Goal: Task Accomplishment & Management: Use online tool/utility

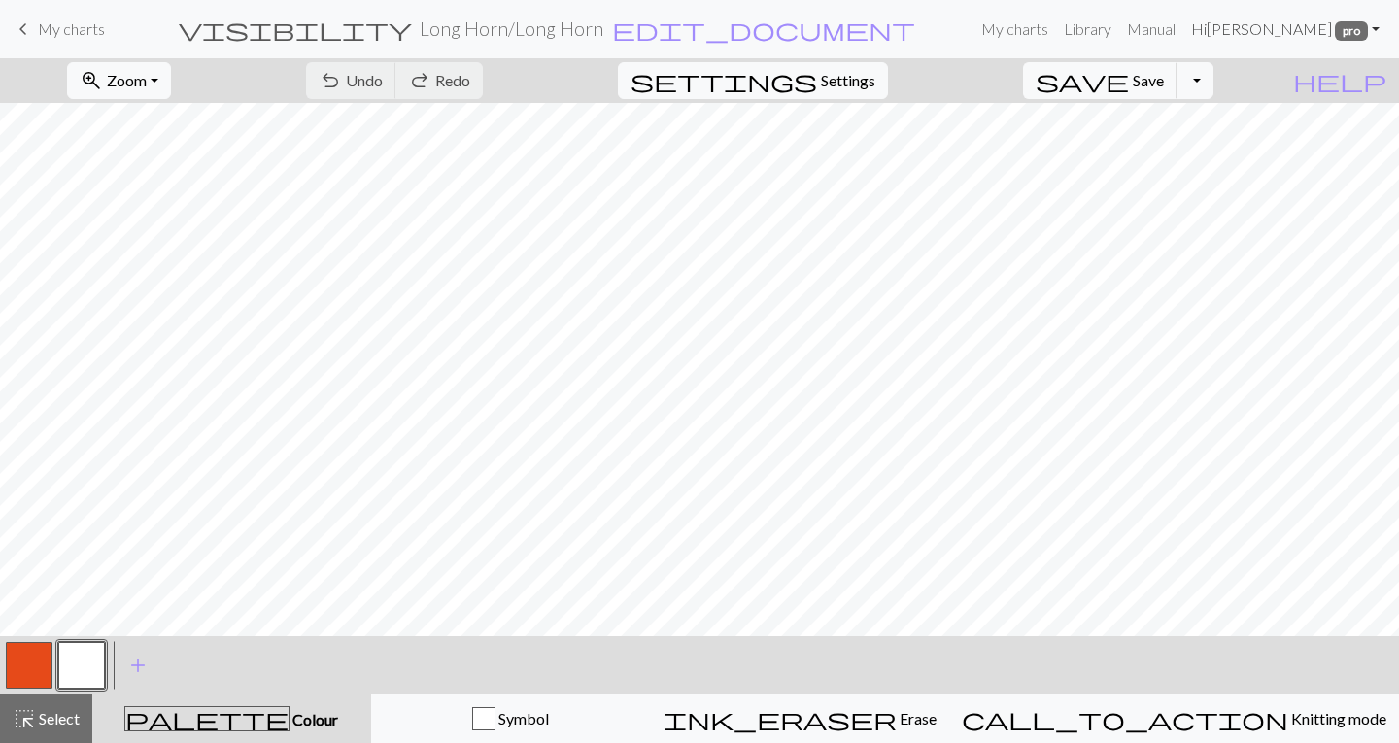
click at [1338, 30] on span "pro" at bounding box center [1351, 30] width 33 height 19
click at [1282, 144] on link "Logout" at bounding box center [1277, 145] width 62 height 39
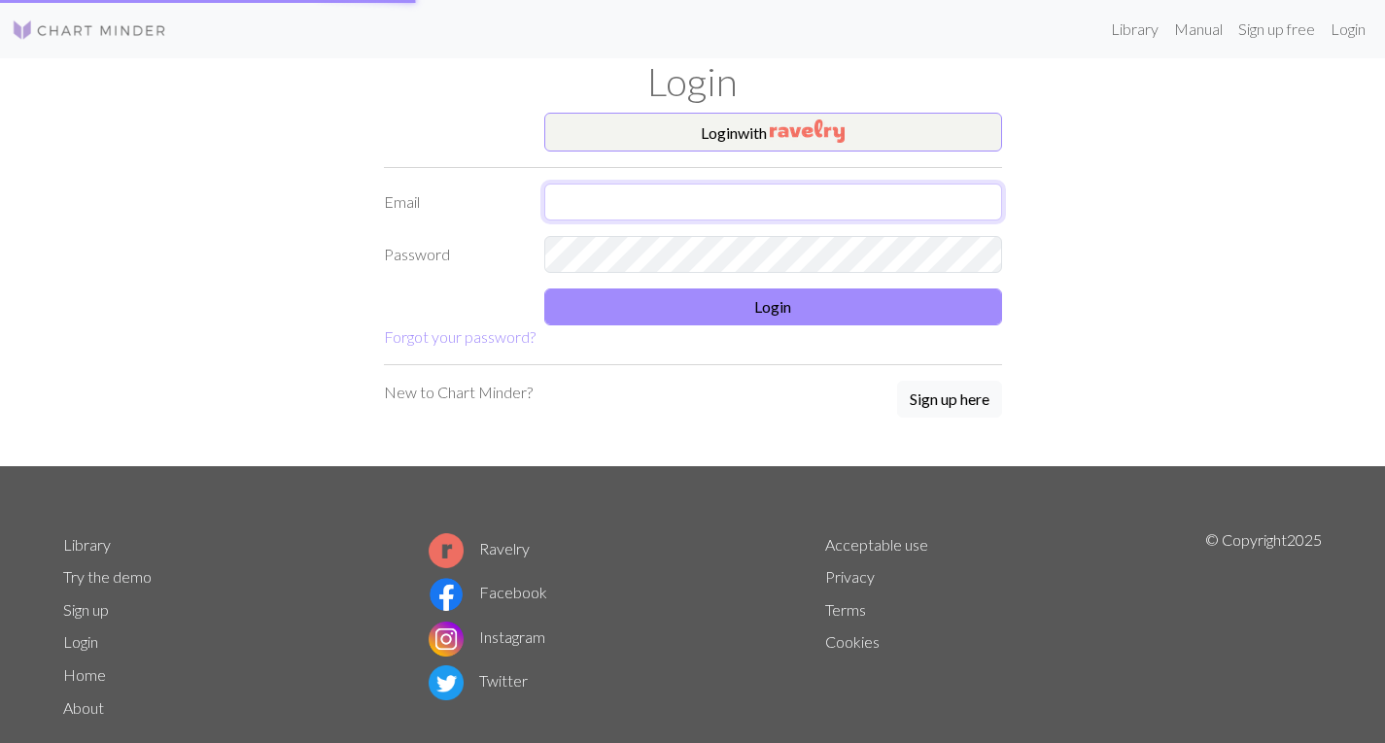
type input "heathershandmadeknits@gmail.com"
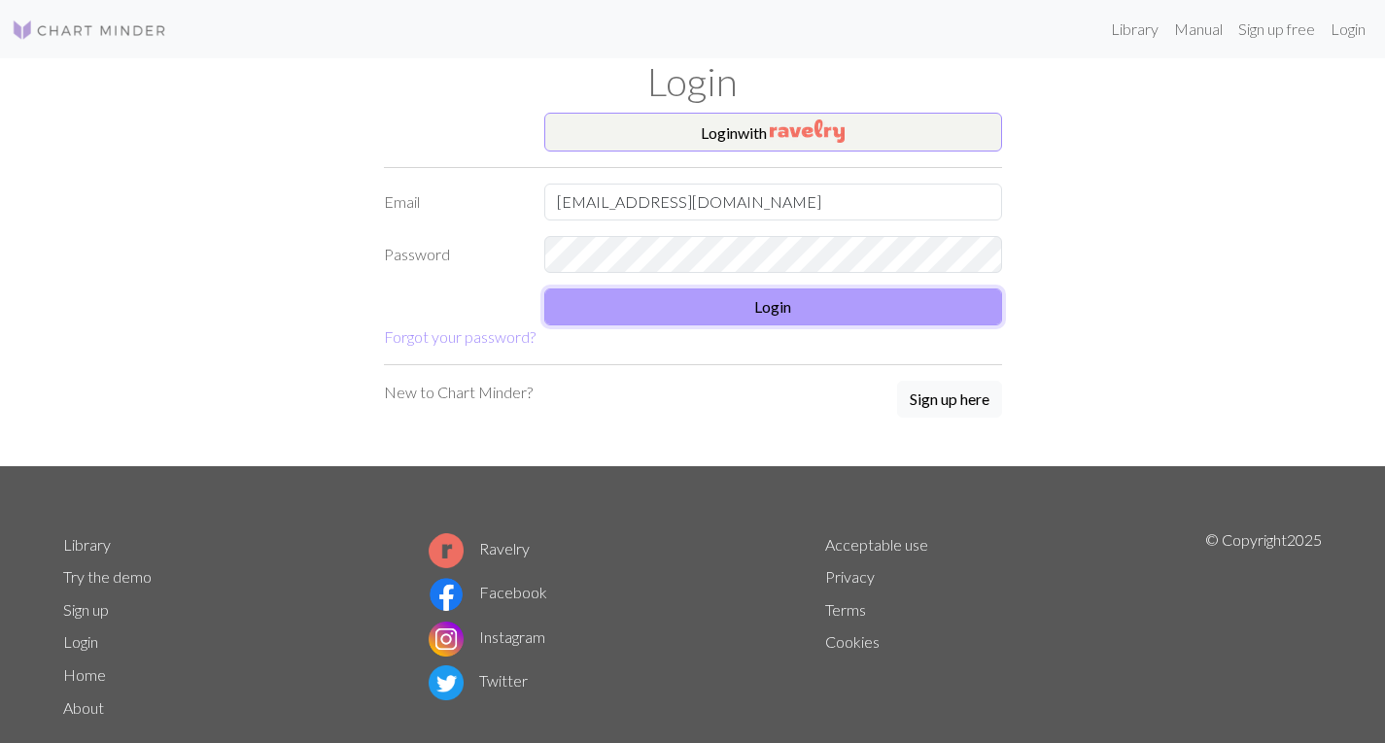
click at [932, 295] on button "Login" at bounding box center [773, 307] width 458 height 37
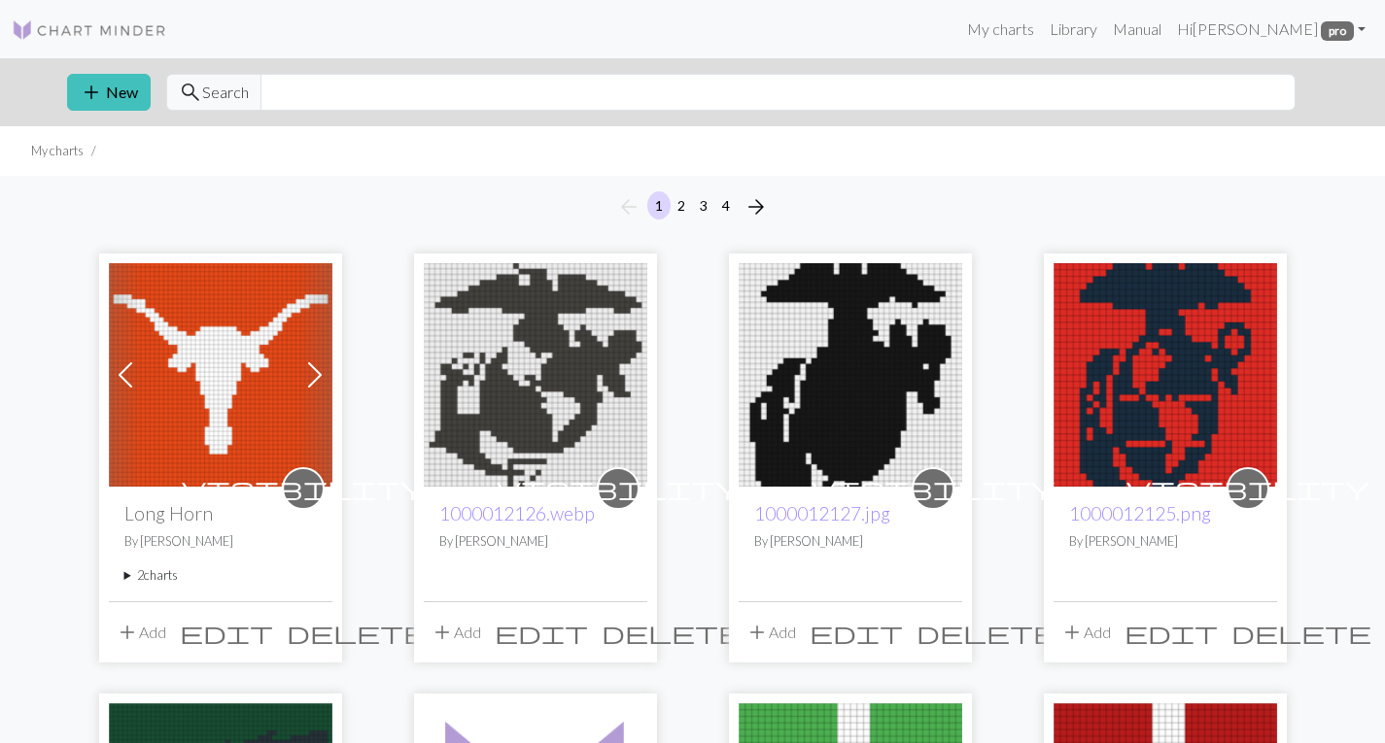
click at [256, 387] on img at bounding box center [220, 374] width 223 height 223
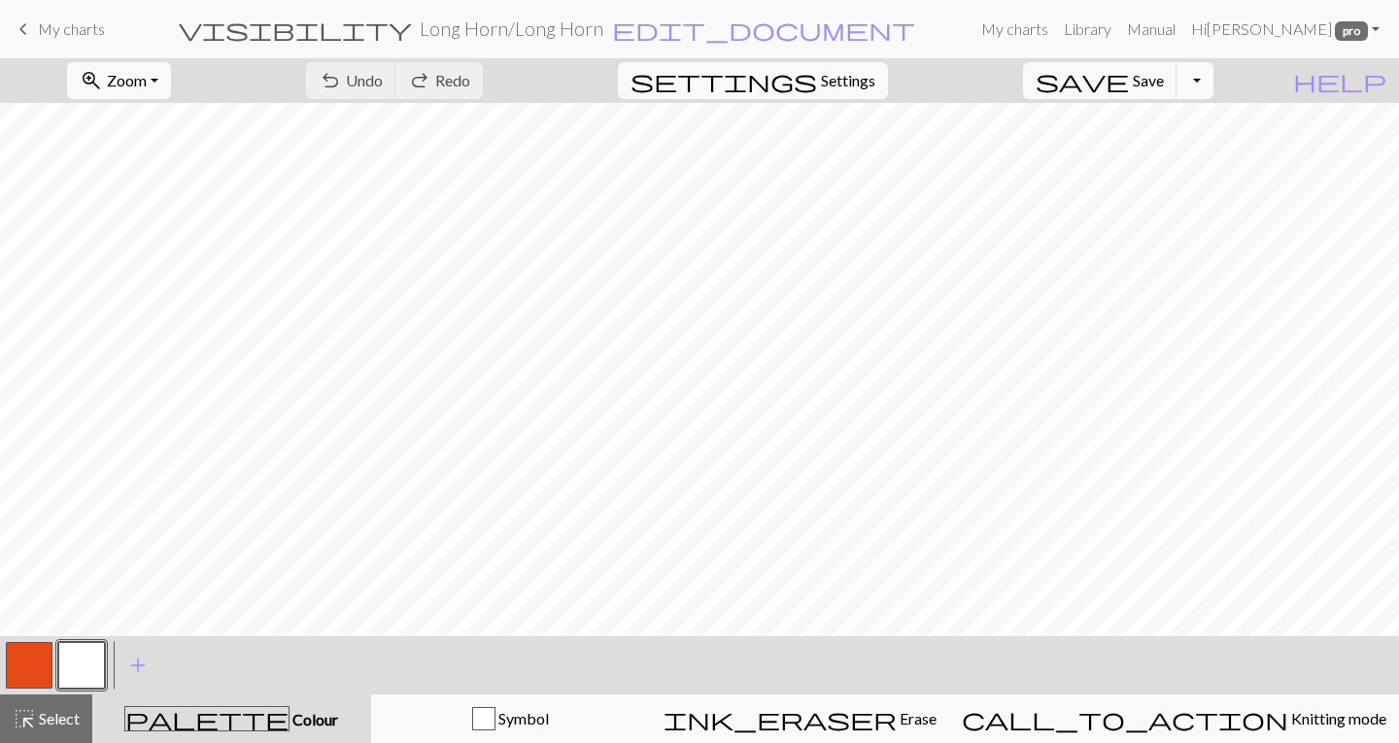
click at [1214, 84] on button "Toggle Dropdown" at bounding box center [1195, 80] width 37 height 37
click at [1154, 156] on button "save_alt Download" at bounding box center [1052, 154] width 321 height 31
click at [1359, 28] on span "pro" at bounding box center [1351, 30] width 33 height 19
click at [171, 82] on button "zoom_in Zoom Zoom" at bounding box center [119, 80] width 104 height 37
click at [170, 115] on button "Fit all" at bounding box center [145, 123] width 154 height 31
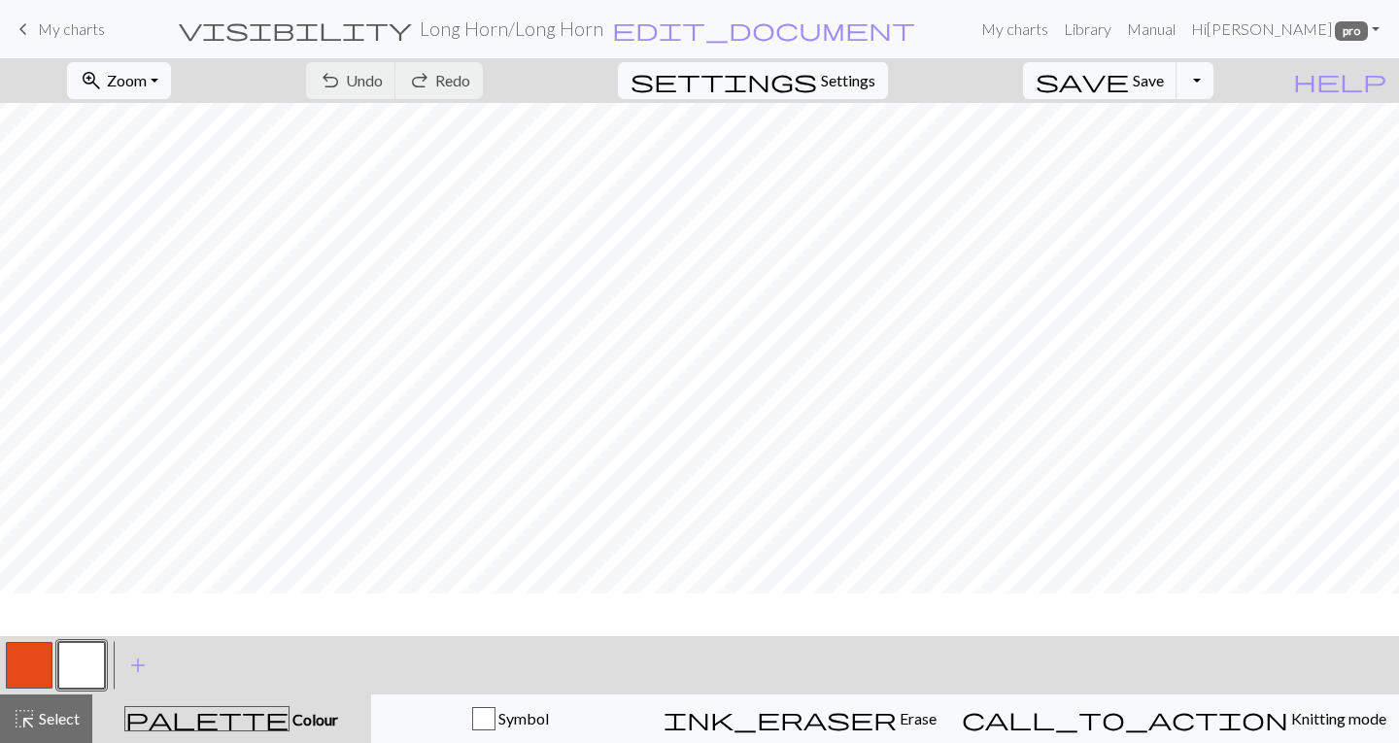
scroll to position [29, 0]
click at [171, 71] on button "zoom_in Zoom Zoom" at bounding box center [119, 80] width 104 height 37
click at [153, 234] on button "50%" at bounding box center [145, 233] width 154 height 31
click at [171, 84] on button "zoom_in Zoom Zoom" at bounding box center [119, 80] width 104 height 37
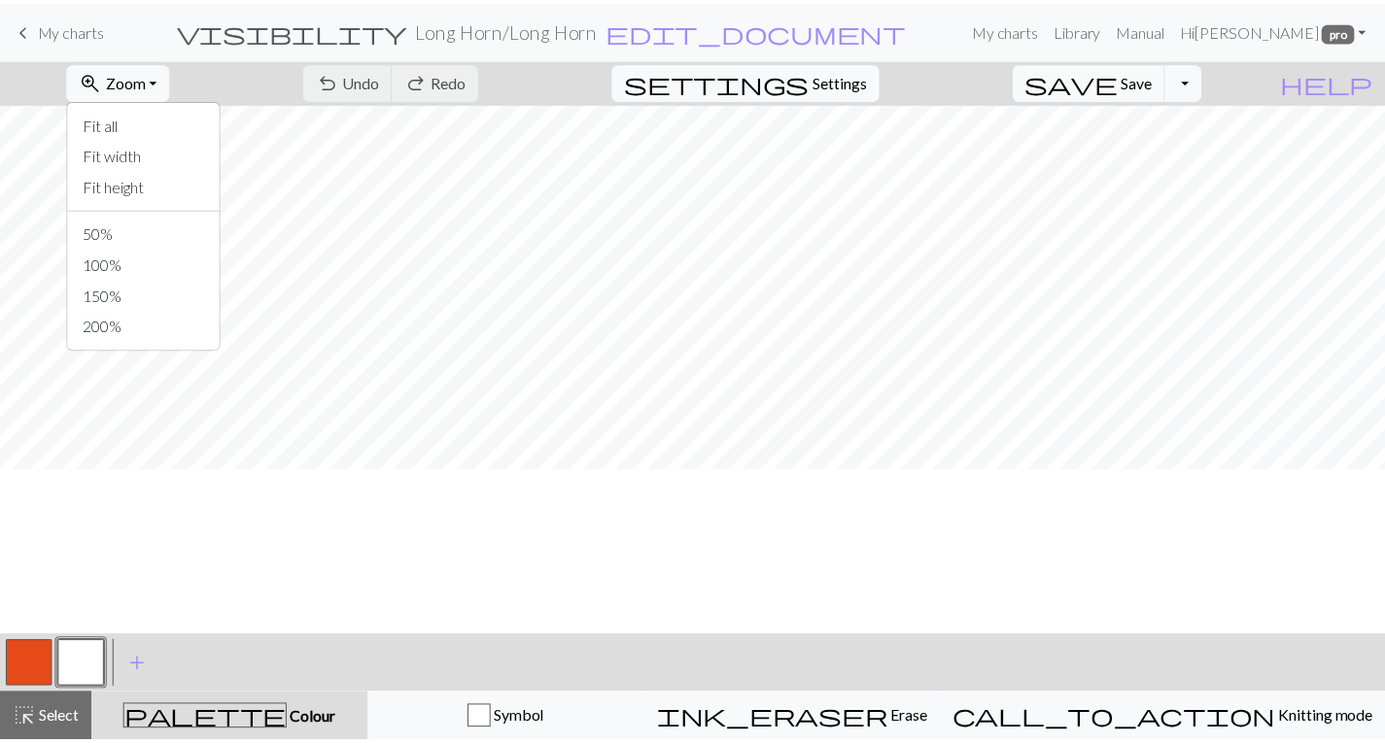
scroll to position [0, 0]
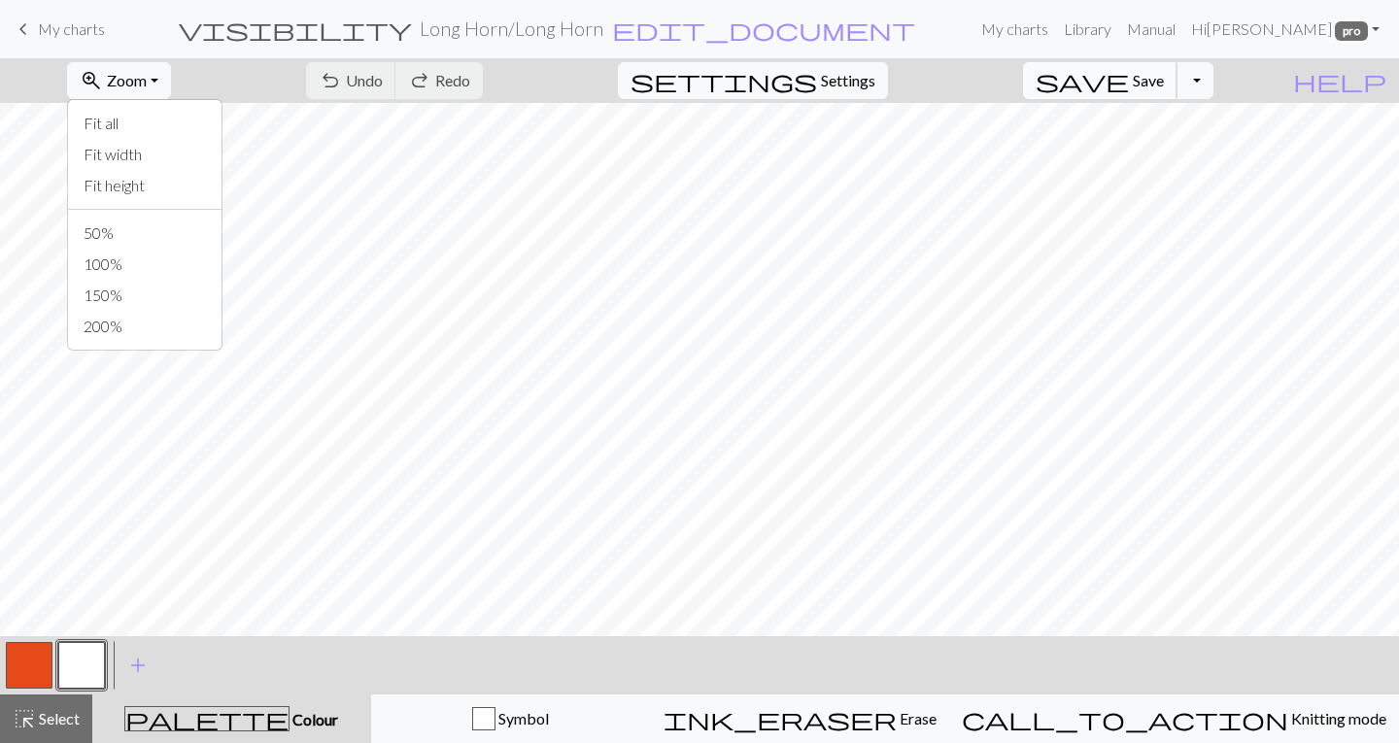
click at [1164, 86] on span "Save" at bounding box center [1148, 80] width 31 height 18
click at [1315, 30] on link "Hi Heather Dailey pro" at bounding box center [1286, 29] width 204 height 39
click at [1275, 145] on link "Logout" at bounding box center [1277, 145] width 62 height 39
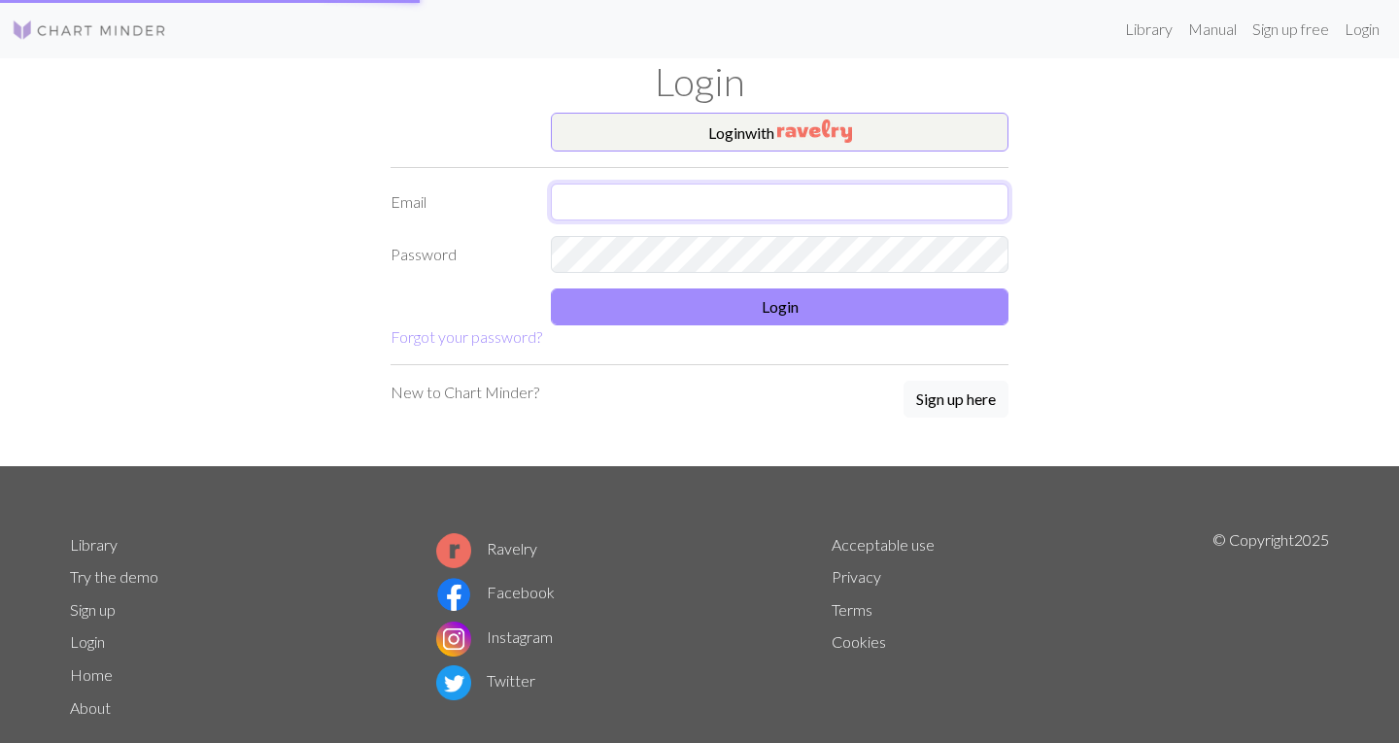
type input "heathershandmadeknits@gmail.com"
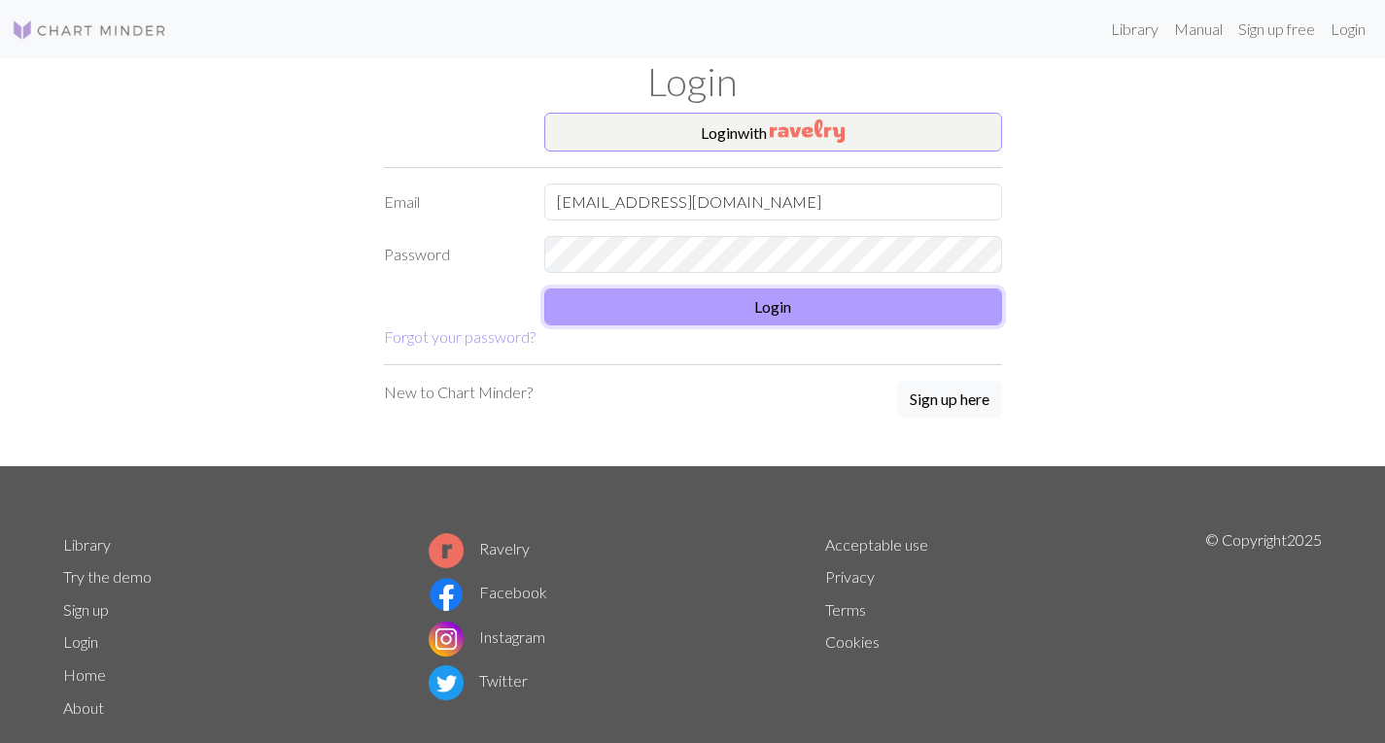
click at [829, 318] on button "Login" at bounding box center [773, 307] width 458 height 37
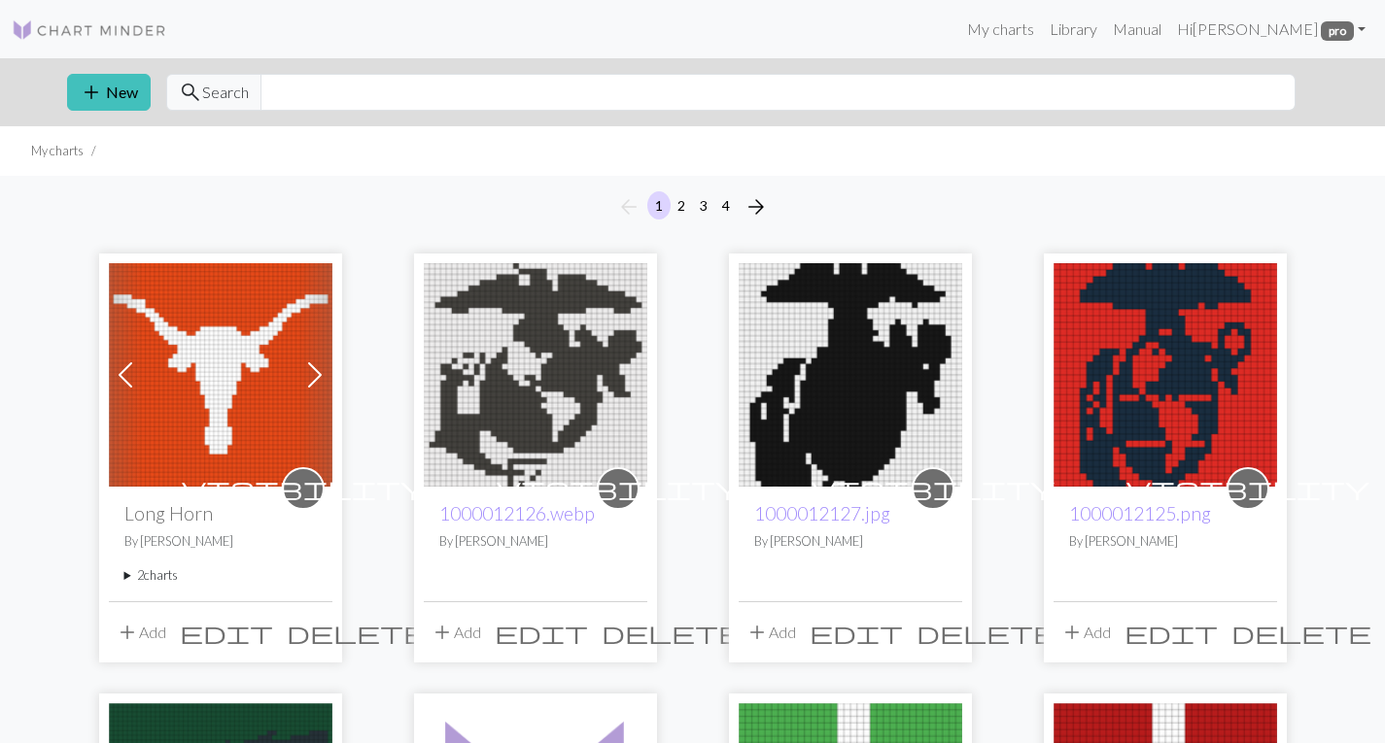
click at [167, 572] on summary "2 charts" at bounding box center [220, 575] width 192 height 18
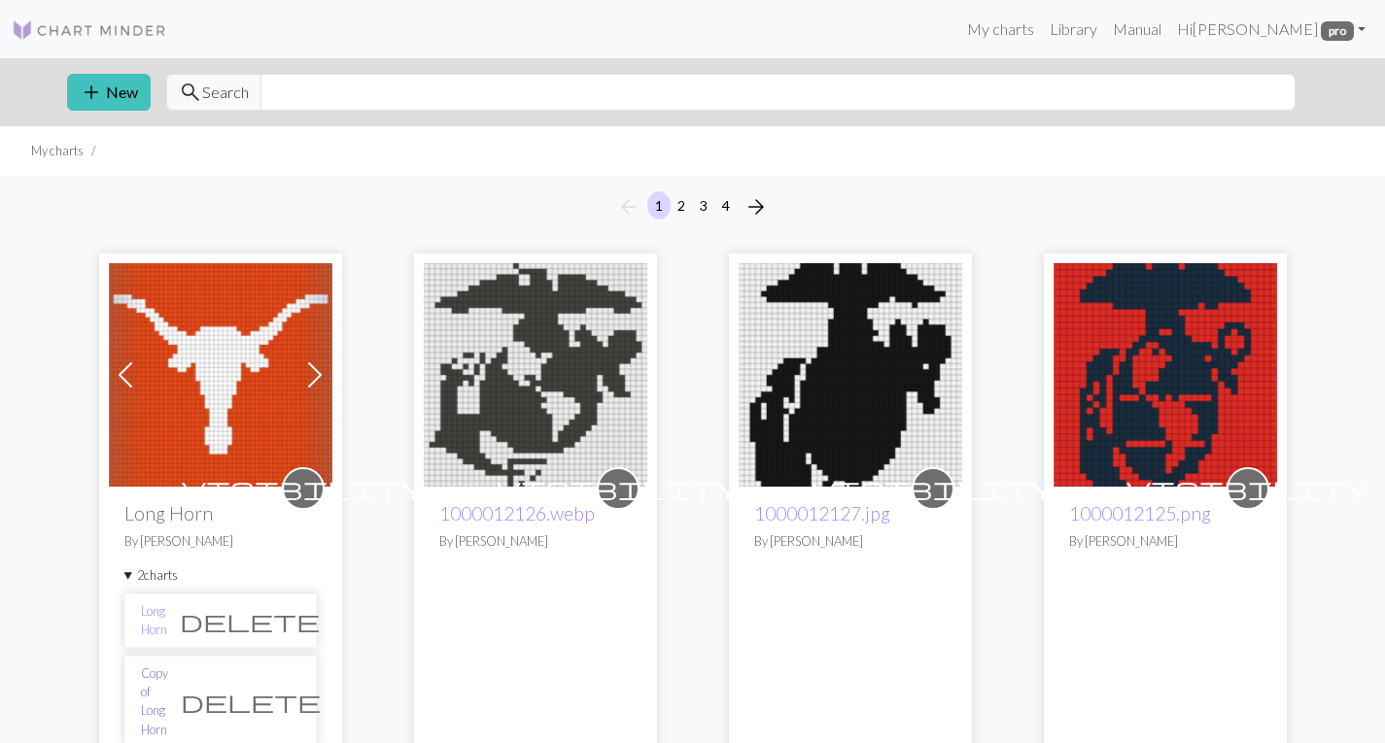
click at [151, 684] on link "Copy of Long Horn" at bounding box center [154, 702] width 27 height 75
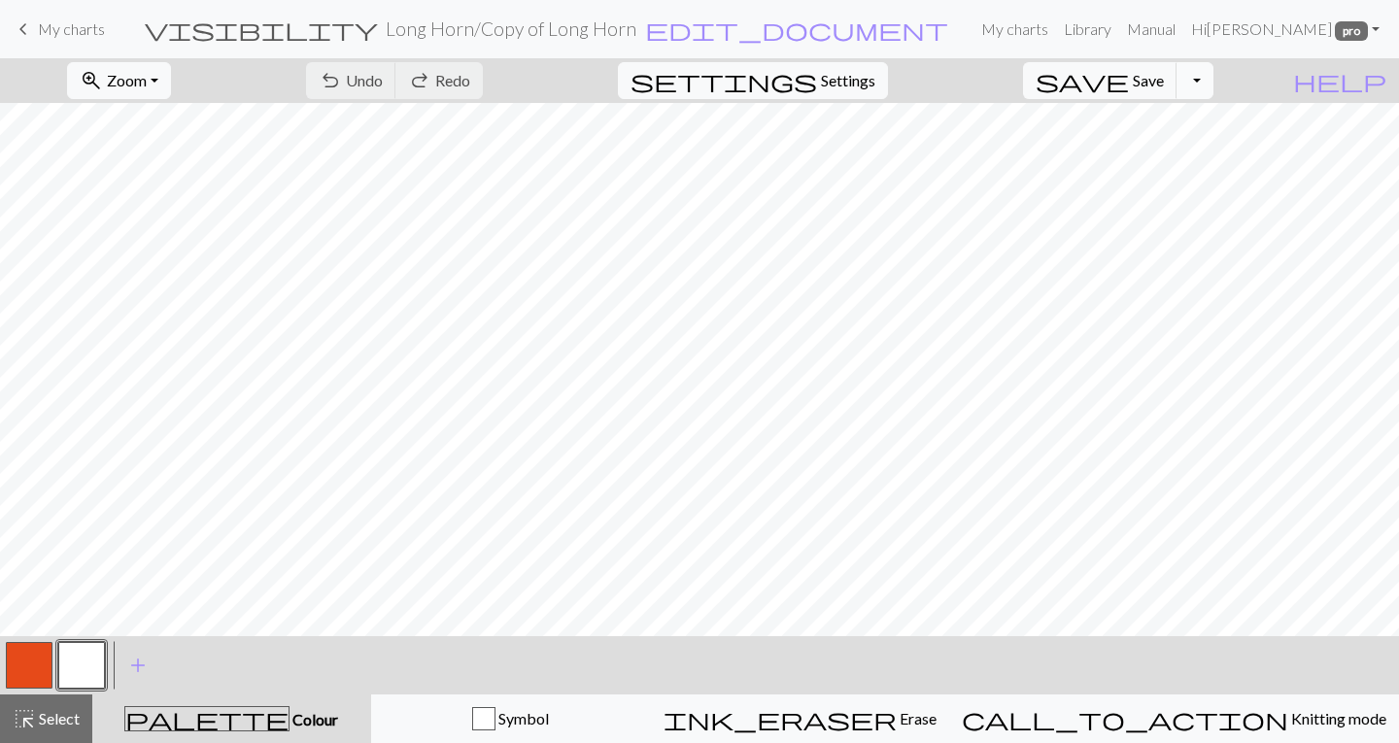
click at [1214, 83] on button "Toggle Dropdown" at bounding box center [1195, 80] width 37 height 37
click at [1187, 152] on button "save_alt Download" at bounding box center [1052, 154] width 321 height 31
click at [1163, 80] on button "save Save Save" at bounding box center [1100, 80] width 154 height 37
click at [1375, 23] on link "Hi Heather Dailey pro" at bounding box center [1286, 29] width 204 height 39
click at [1289, 135] on link "Logout" at bounding box center [1277, 145] width 62 height 39
